Goal: Book appointment/travel/reservation

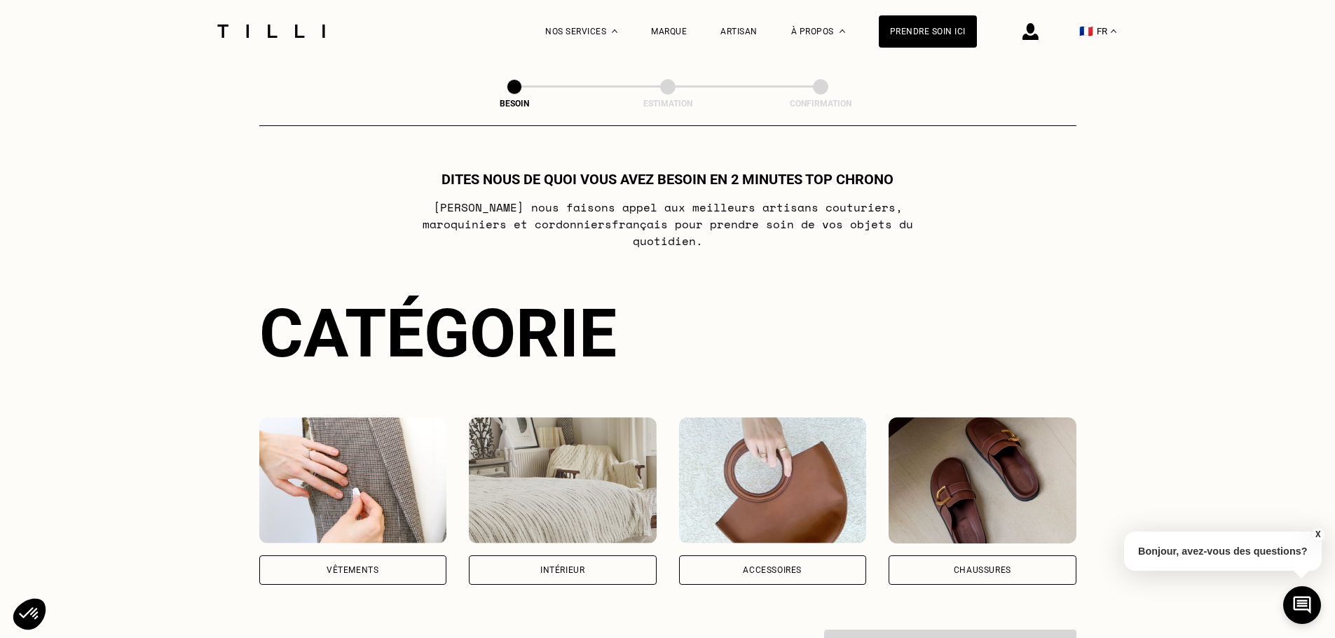
click at [325, 560] on div "Vêtements" at bounding box center [353, 570] width 188 height 29
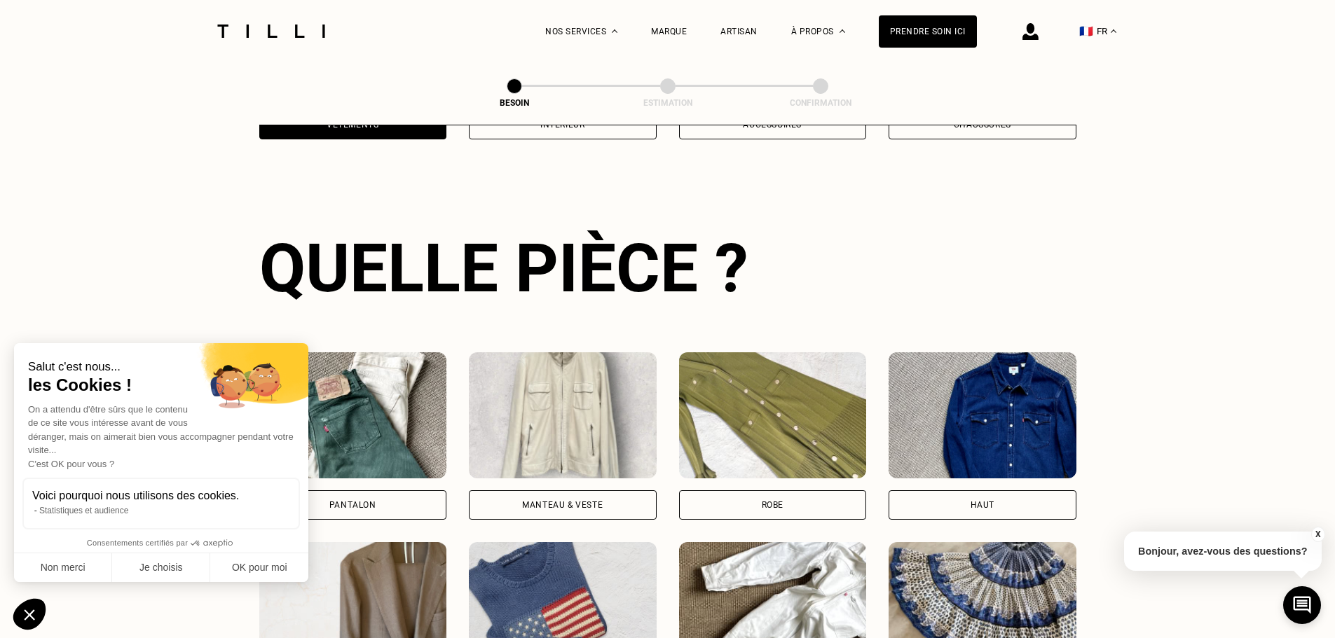
scroll to position [458, 0]
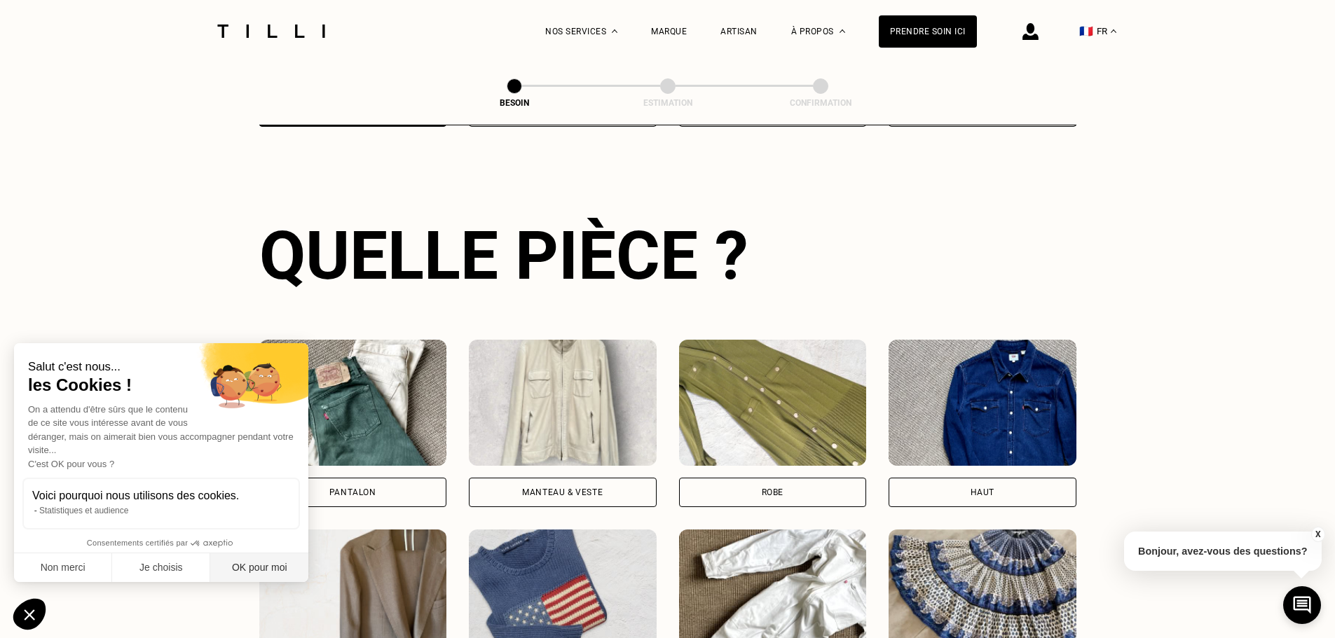
click at [253, 570] on button "OK pour moi" at bounding box center [259, 567] width 98 height 29
checkbox input "true"
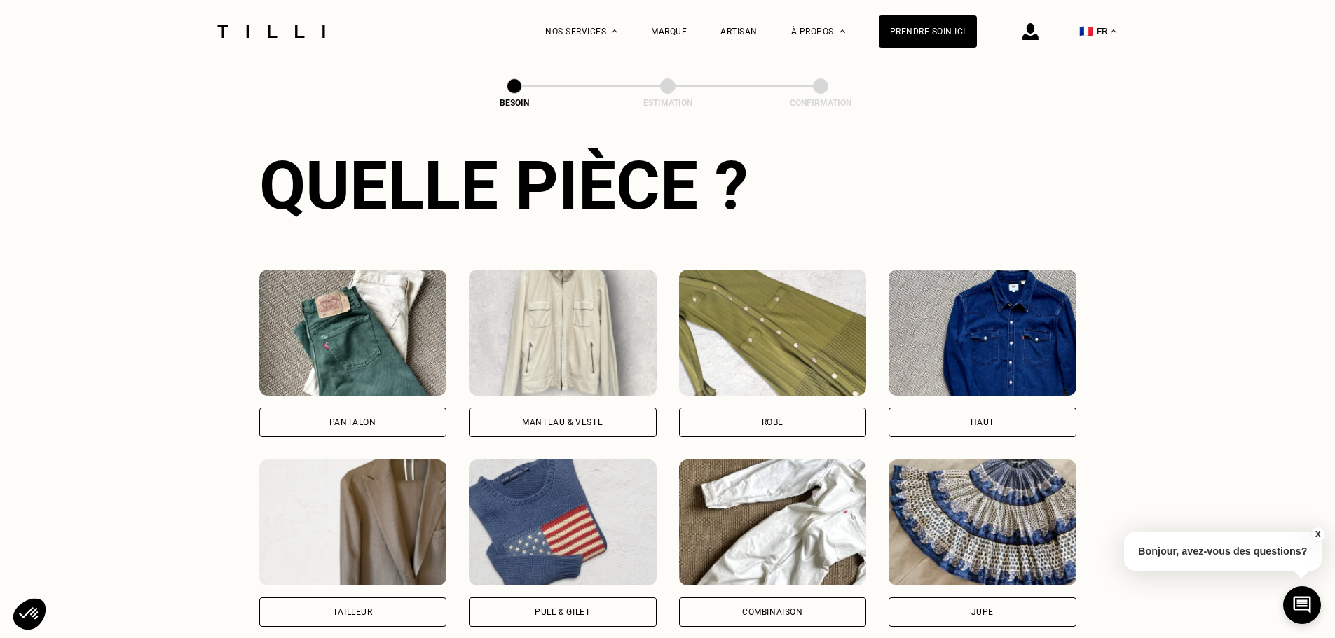
click at [701, 408] on div "Robe" at bounding box center [773, 422] width 188 height 29
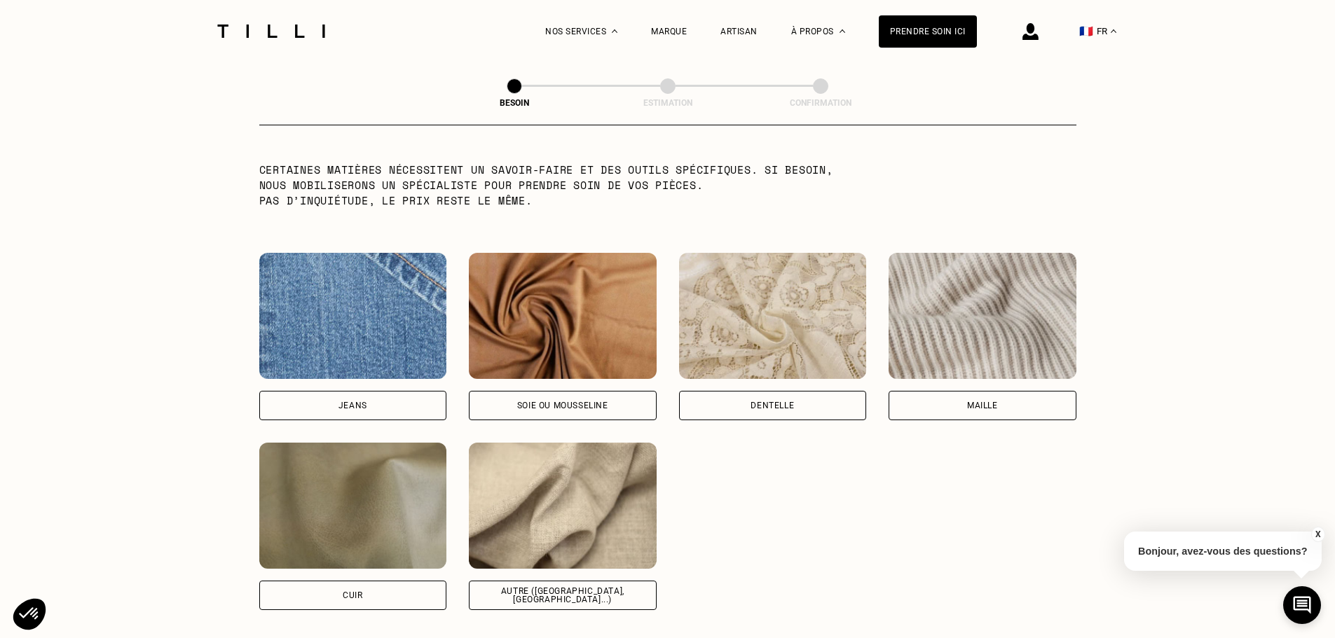
scroll to position [1431, 0]
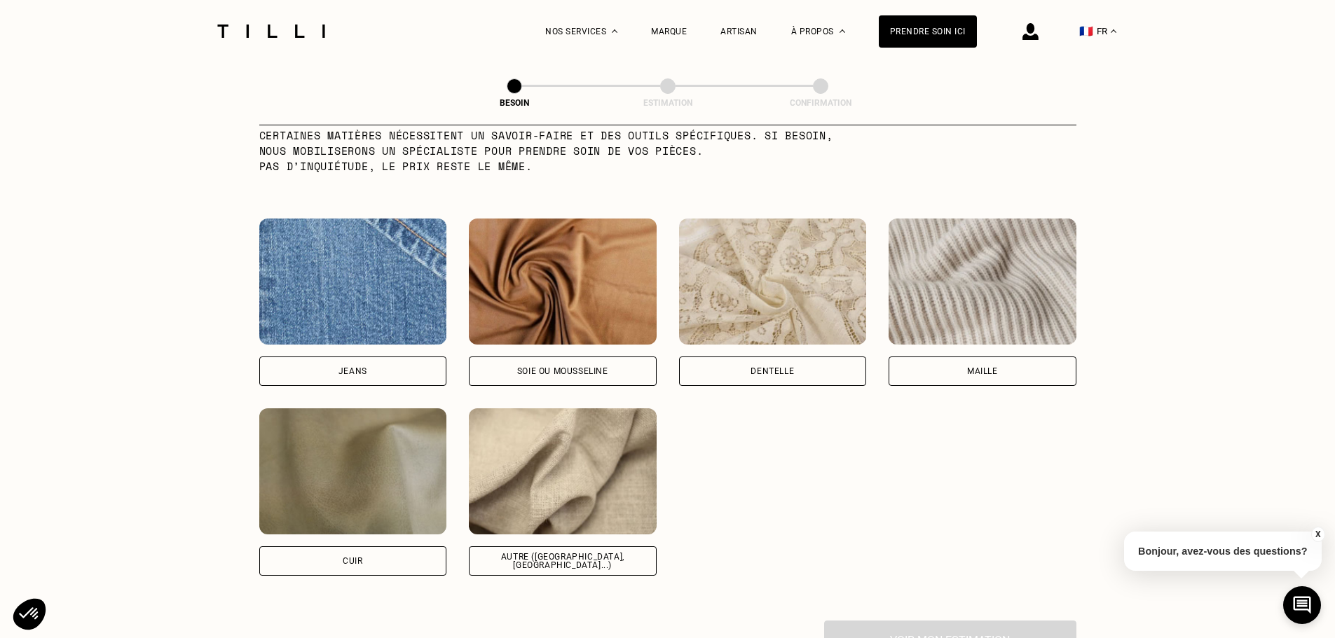
click at [573, 553] on div "Autre ([GEOGRAPHIC_DATA], [GEOGRAPHIC_DATA]...)" at bounding box center [563, 561] width 164 height 17
select select "FR"
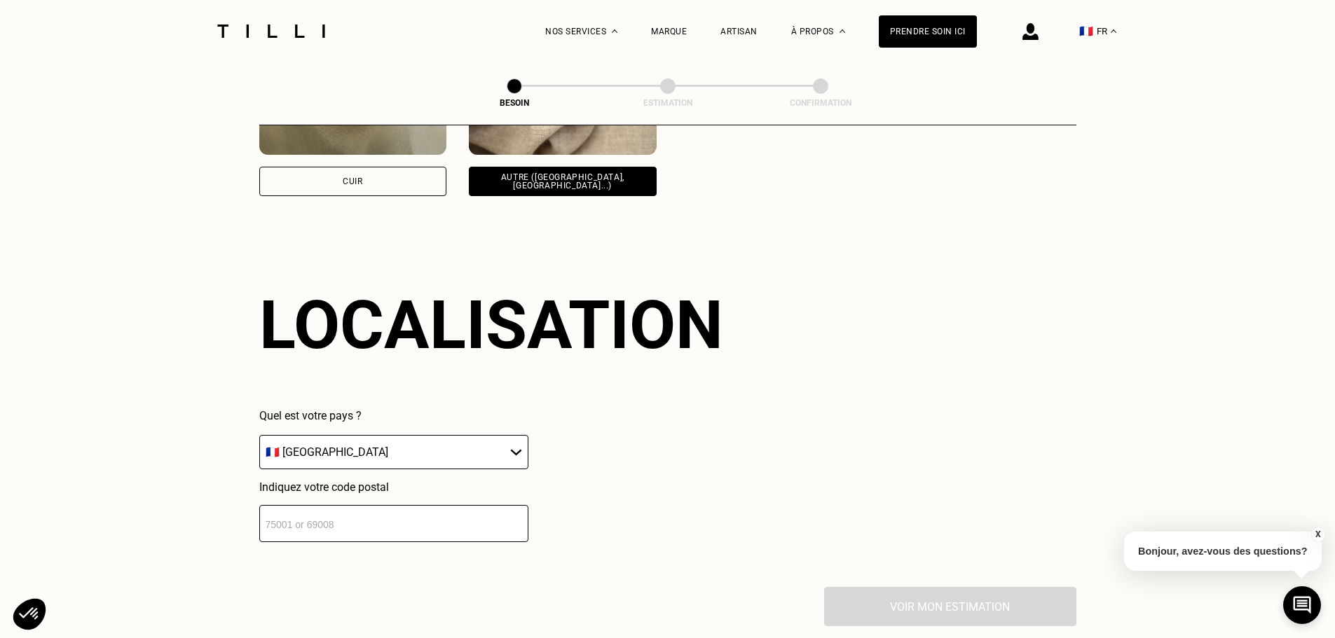
scroll to position [1884, 0]
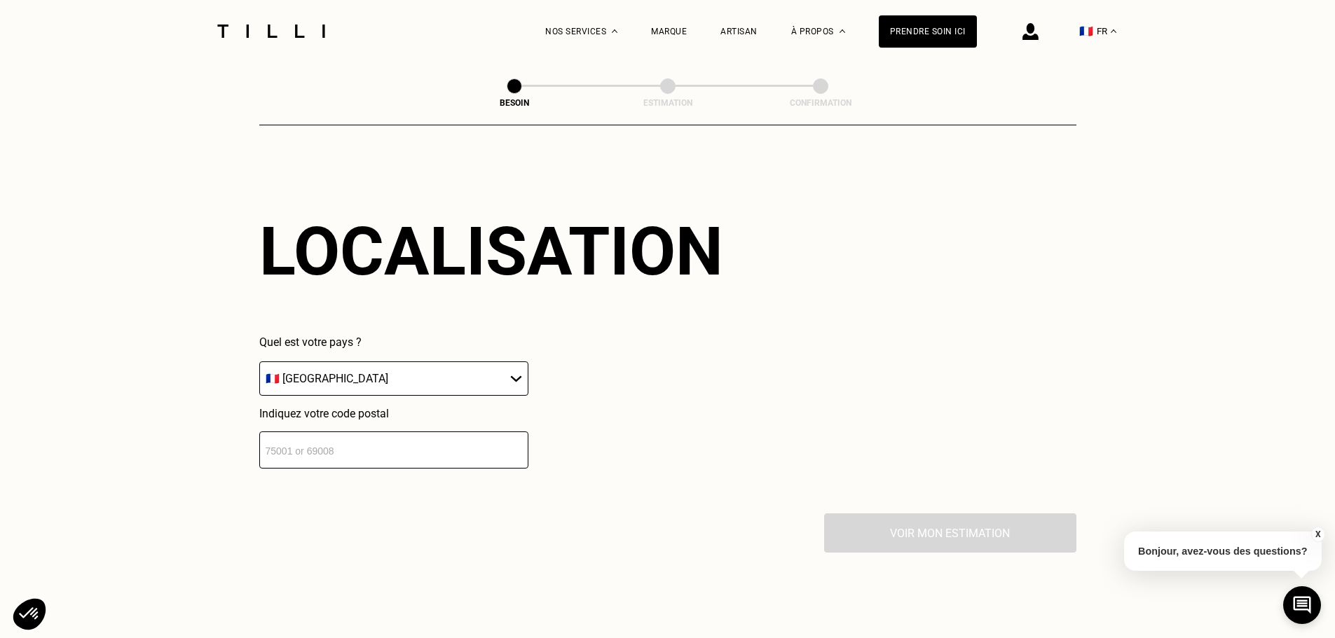
click at [336, 442] on input "number" at bounding box center [393, 450] width 269 height 37
type input "95520"
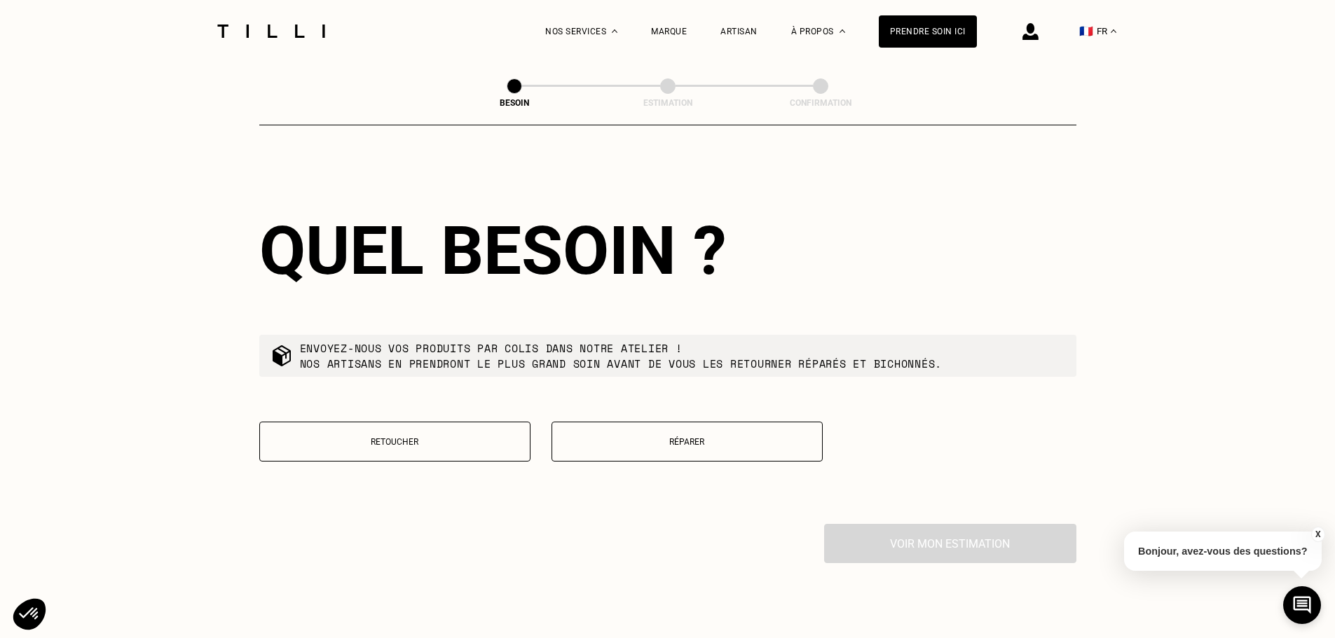
scroll to position [2232, 0]
click at [452, 440] on button "Retoucher" at bounding box center [394, 440] width 271 height 40
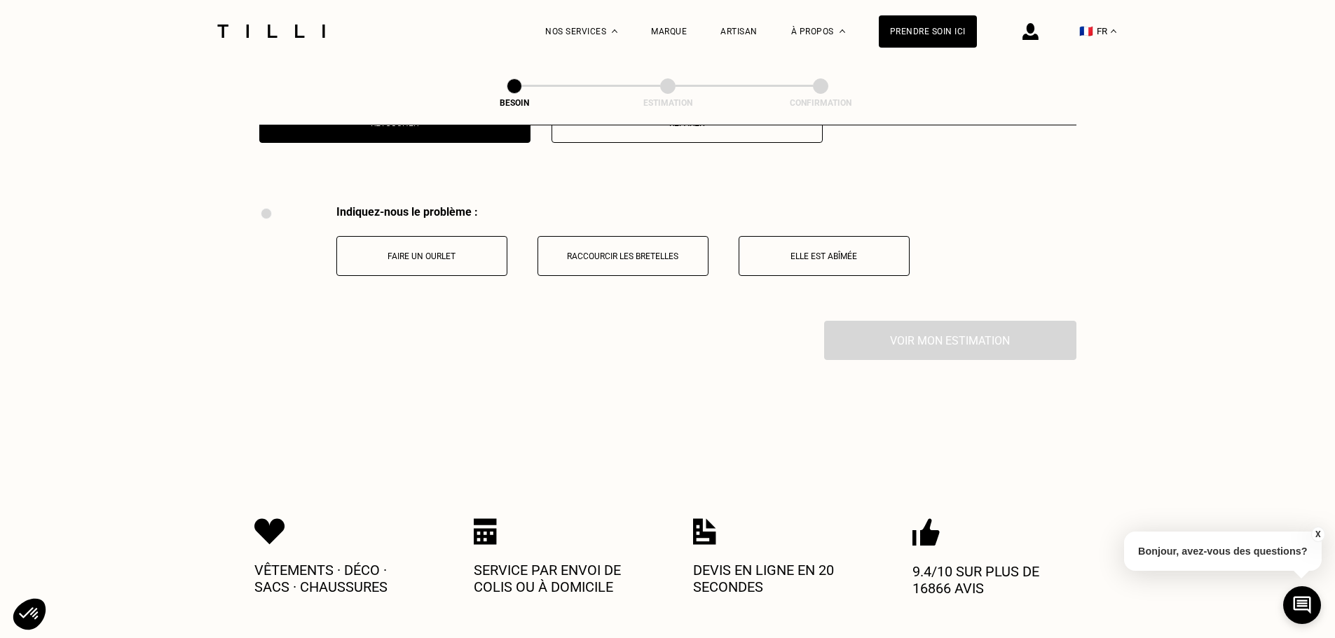
scroll to position [2592, 0]
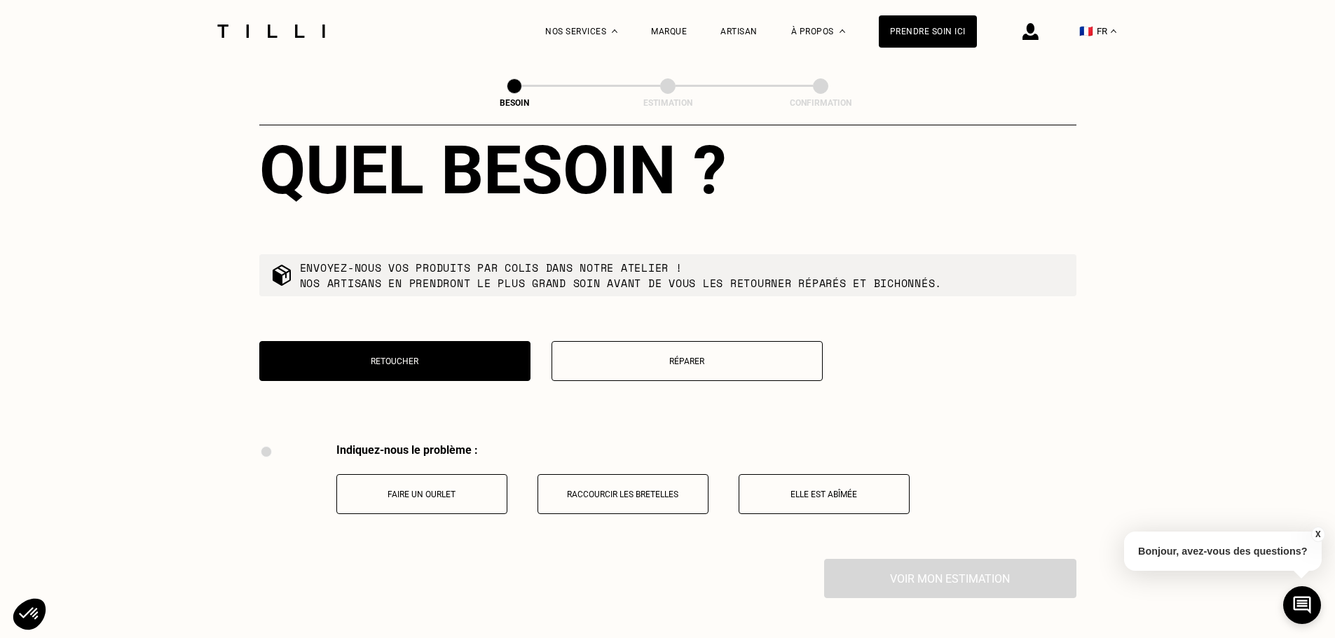
click at [602, 343] on button "Réparer" at bounding box center [686, 361] width 271 height 40
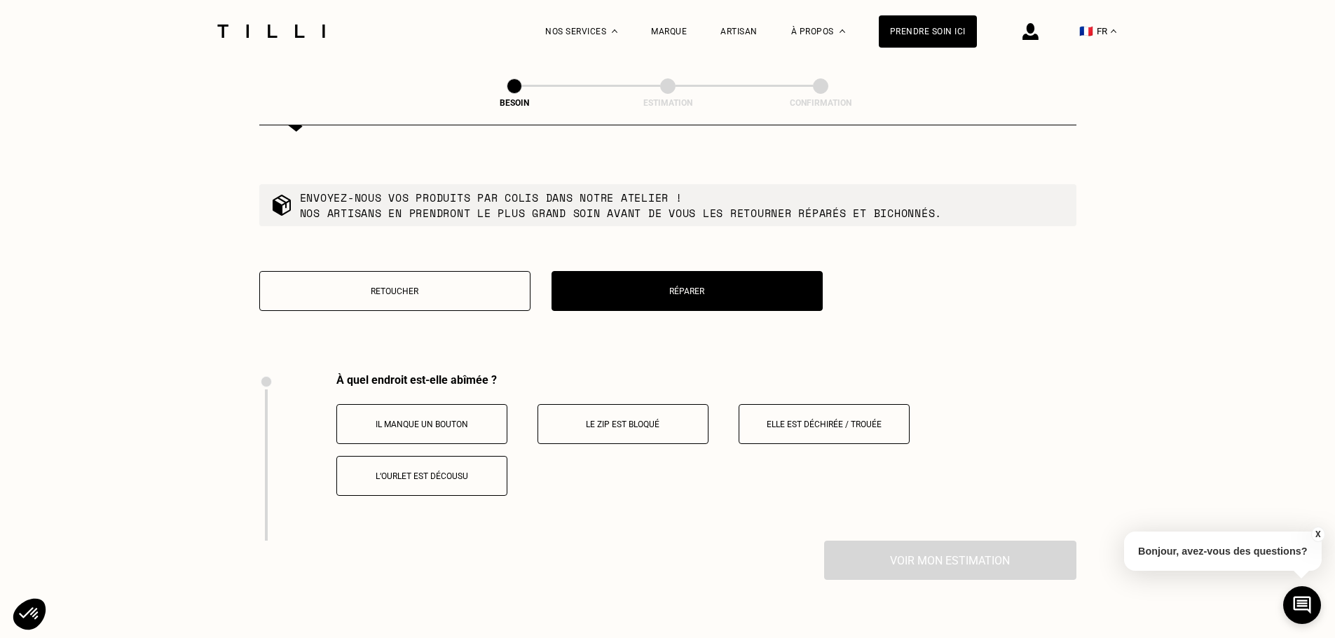
click at [398, 287] on p "Retoucher" at bounding box center [395, 292] width 256 height 10
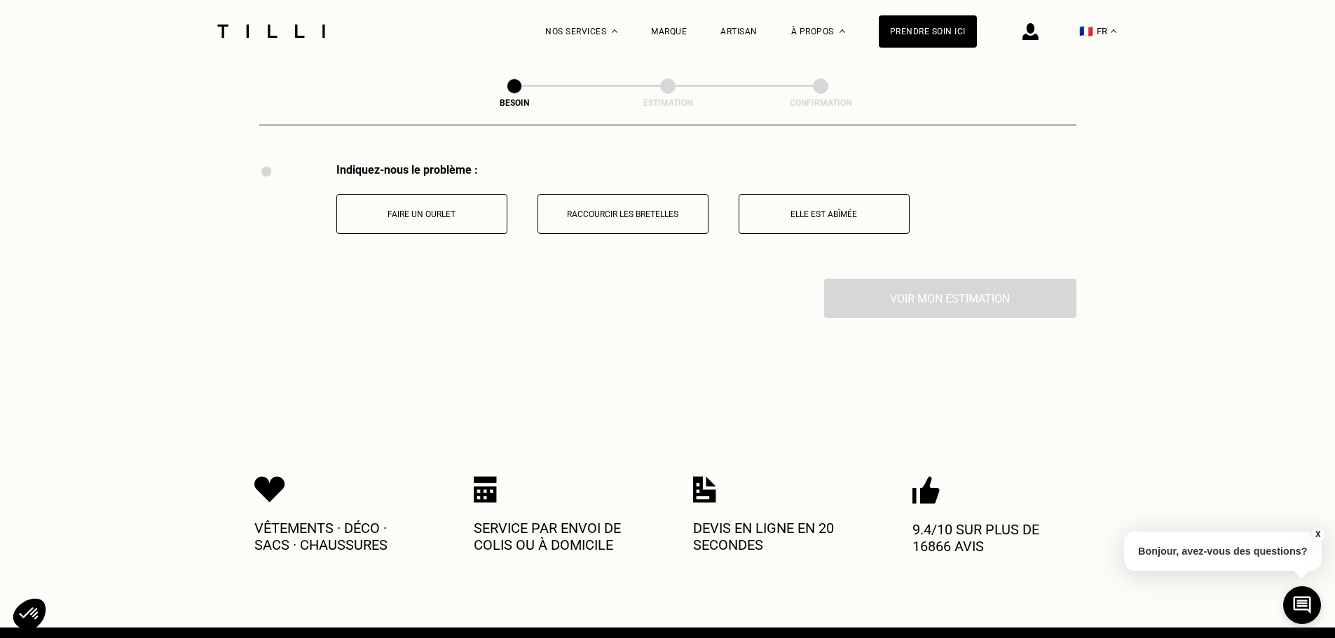
click at [423, 223] on button "Faire un ourlet" at bounding box center [421, 214] width 171 height 40
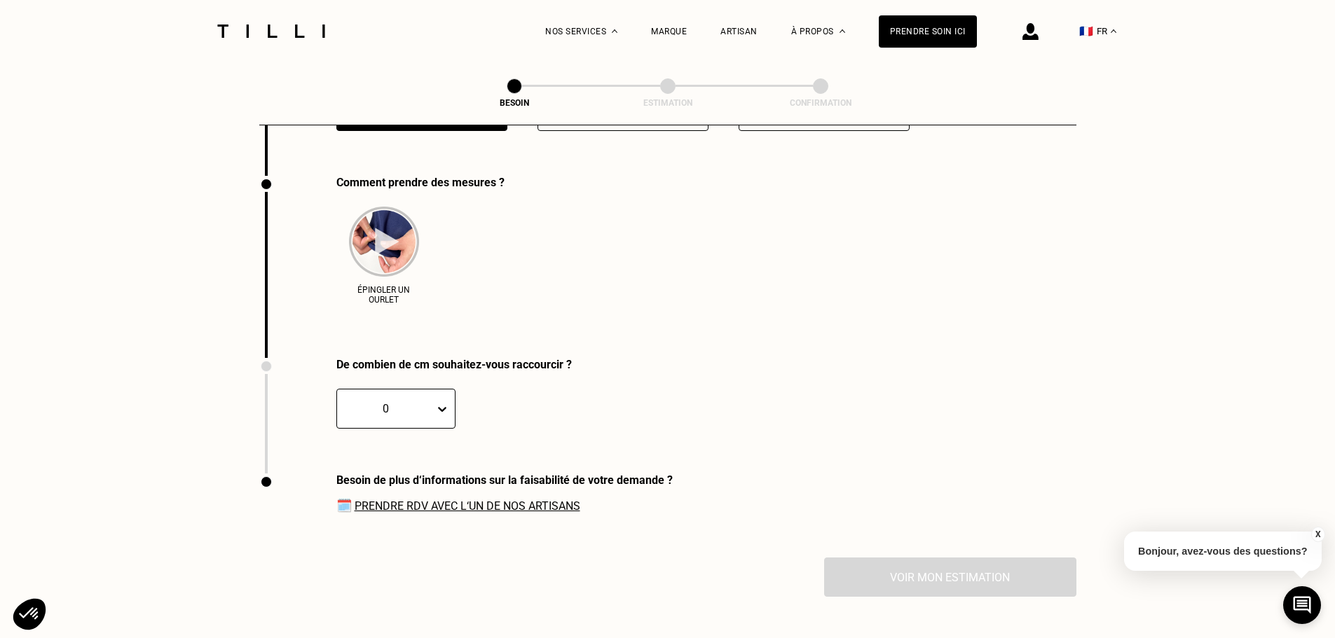
scroll to position [2707, 0]
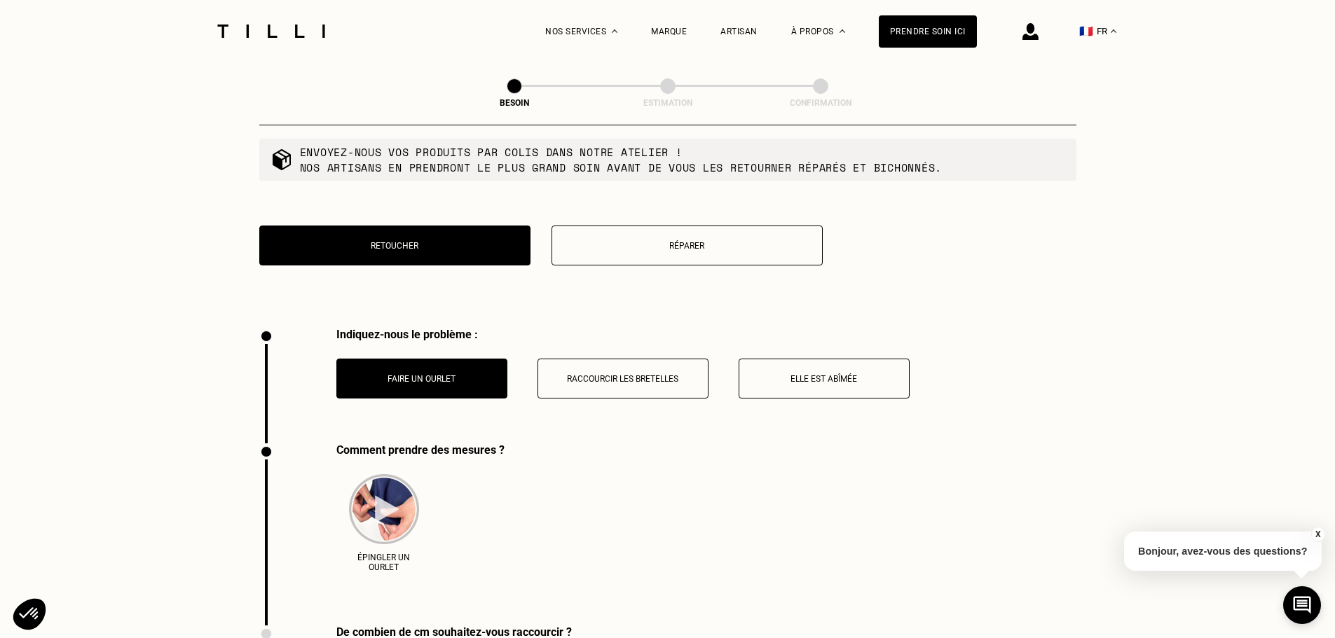
click at [641, 390] on button "Raccourcir les bretelles" at bounding box center [622, 379] width 171 height 40
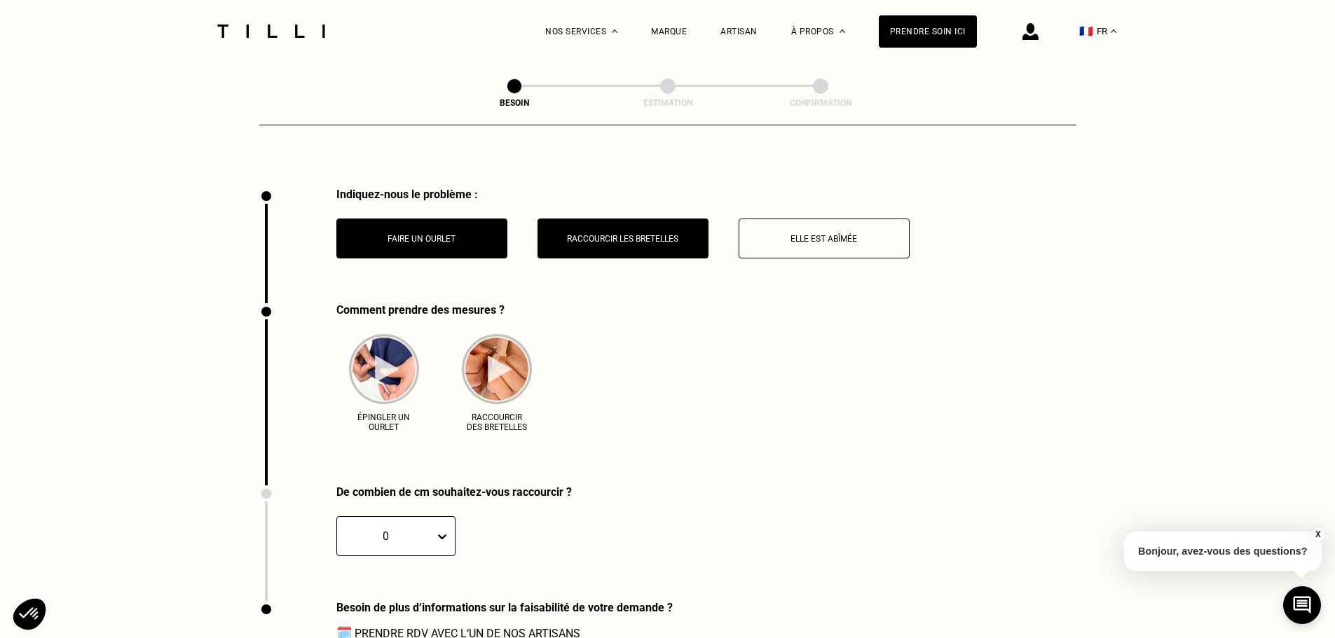
click at [417, 240] on button "Faire un ourlet" at bounding box center [421, 239] width 171 height 40
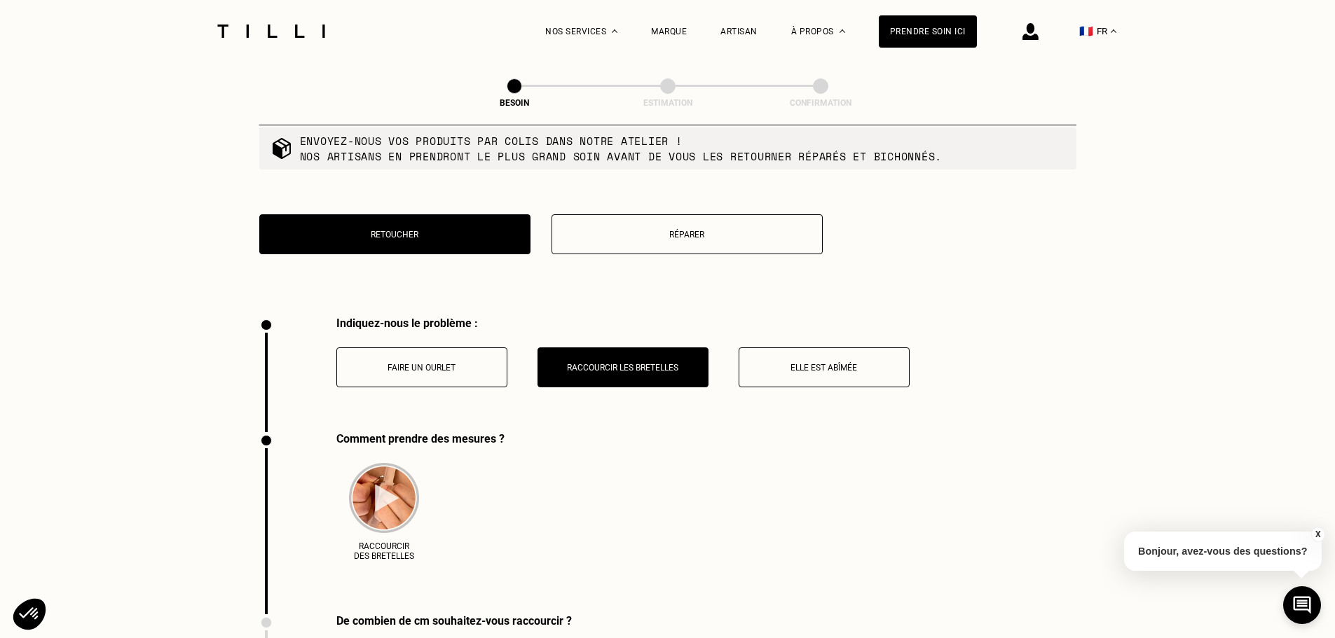
scroll to position [2427, 0]
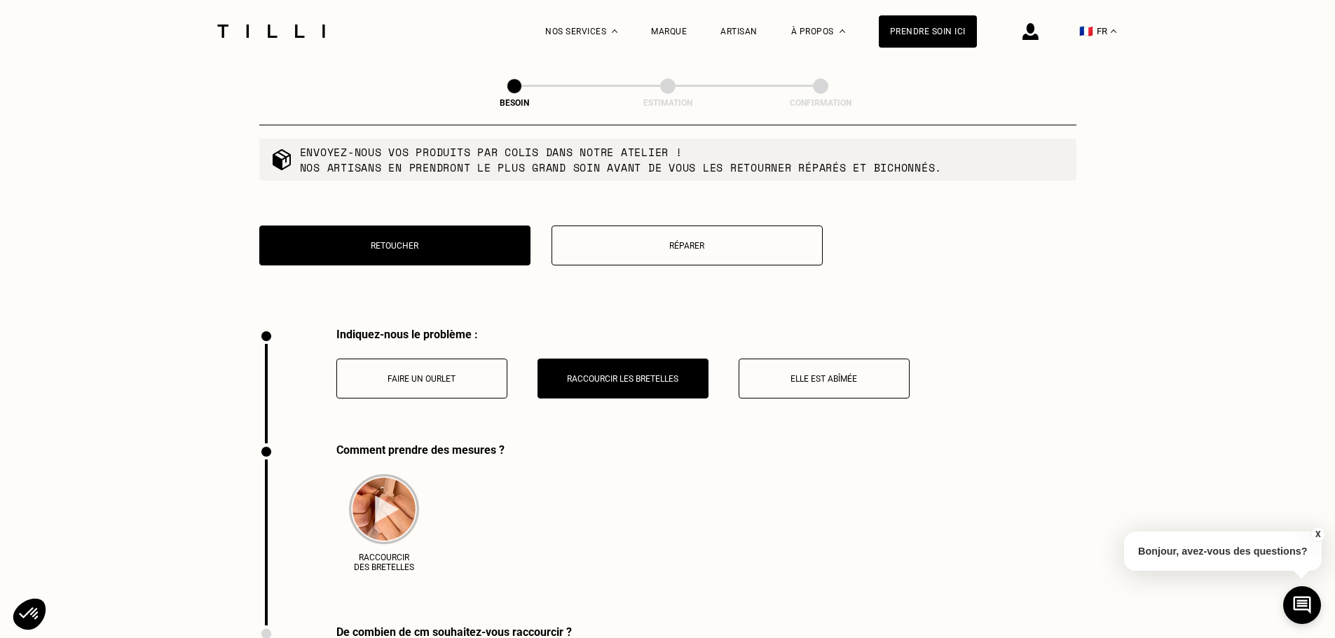
click at [853, 374] on p "Elle est abîmée" at bounding box center [824, 379] width 156 height 10
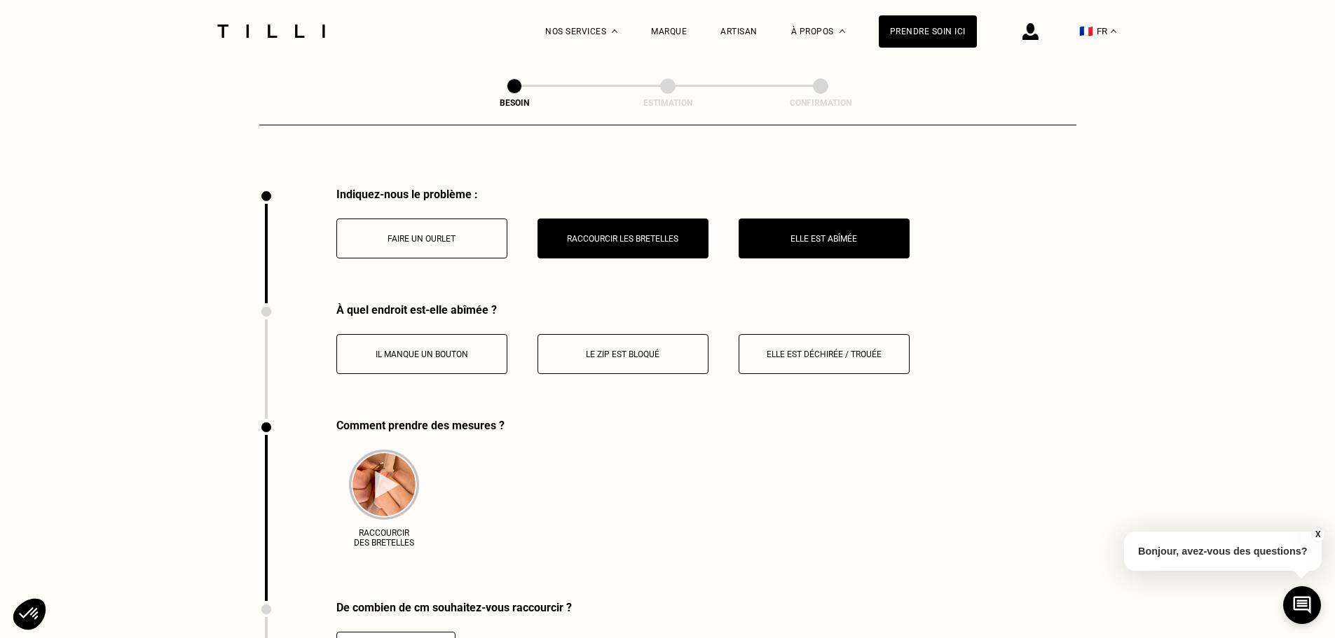
click at [642, 239] on button "Raccourcir les bretelles" at bounding box center [622, 239] width 171 height 40
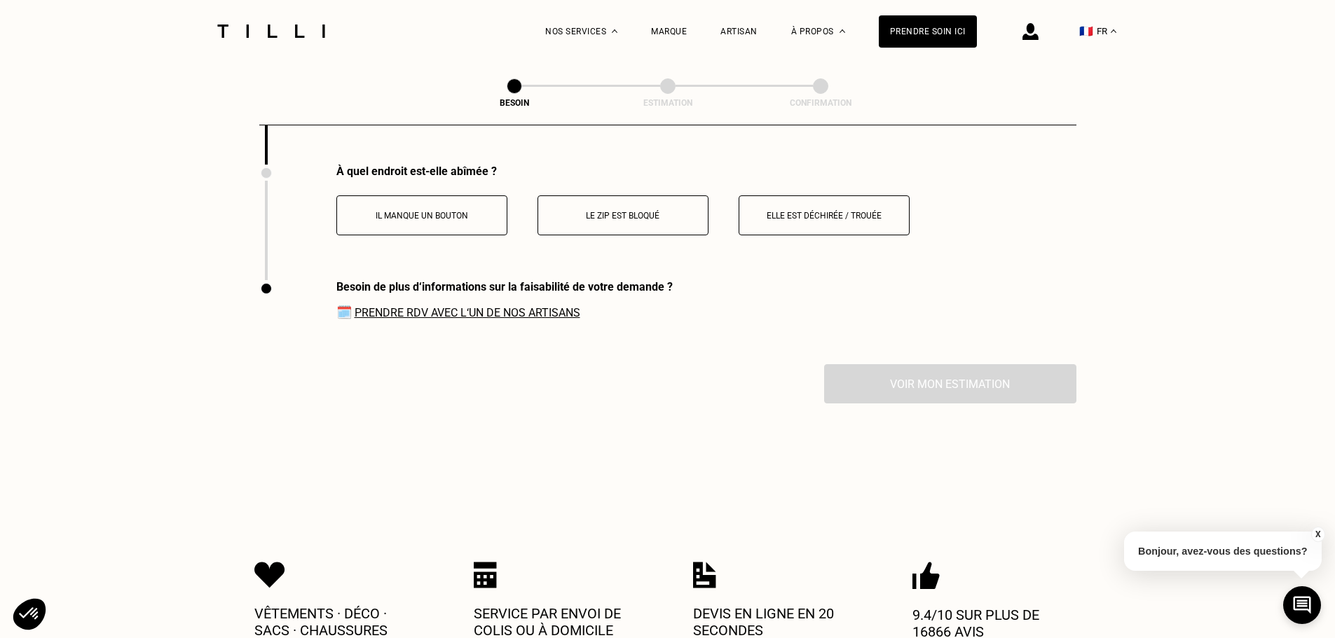
scroll to position [2707, 0]
